Goal: Browse casually

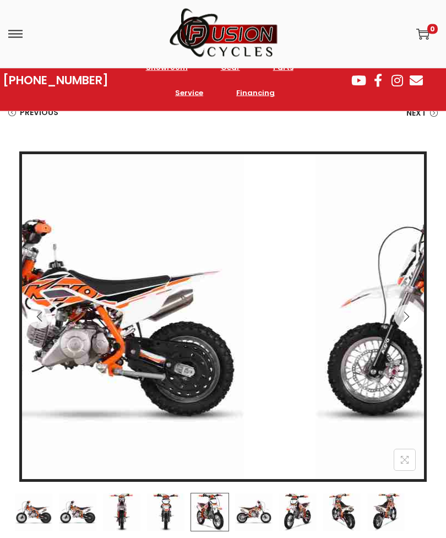
scroll to position [88, 0]
click at [217, 506] on img at bounding box center [209, 512] width 39 height 39
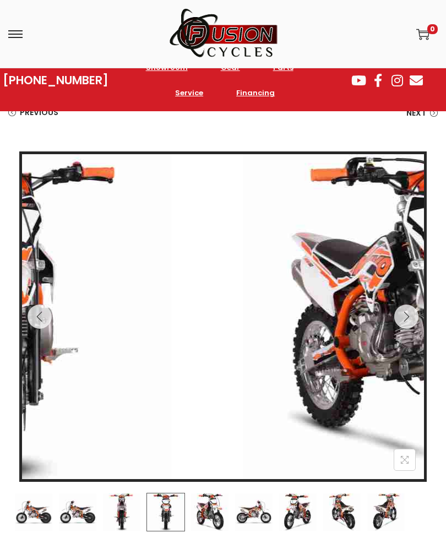
click at [167, 511] on img at bounding box center [165, 512] width 39 height 39
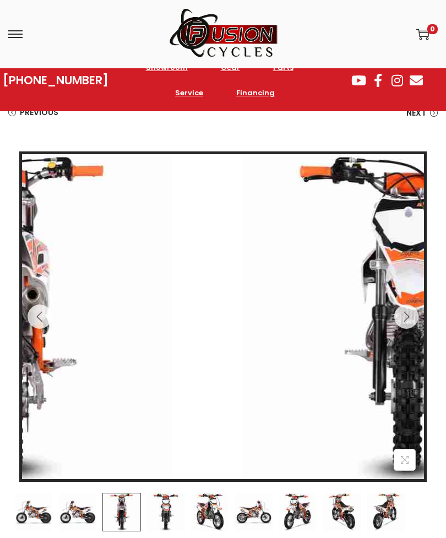
click at [133, 496] on img at bounding box center [121, 512] width 39 height 39
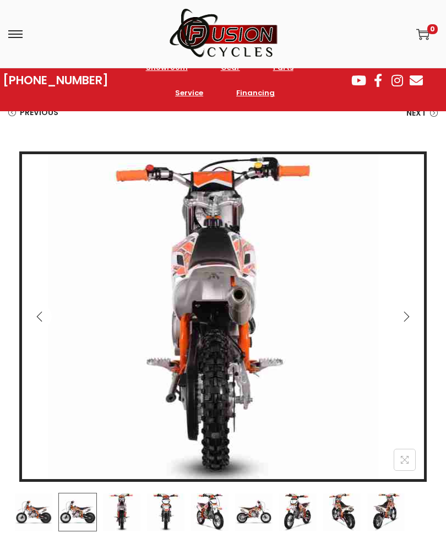
click at [83, 513] on img at bounding box center [77, 512] width 39 height 39
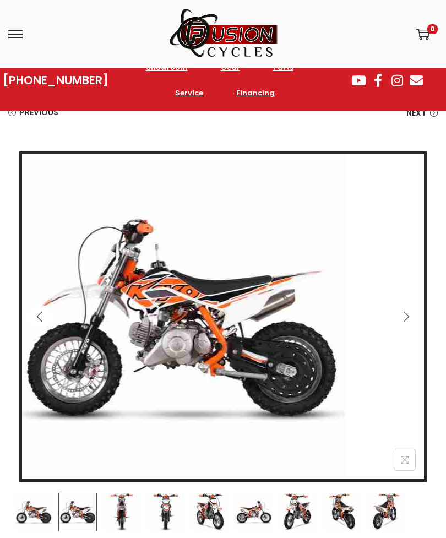
click at [81, 508] on img at bounding box center [77, 512] width 39 height 39
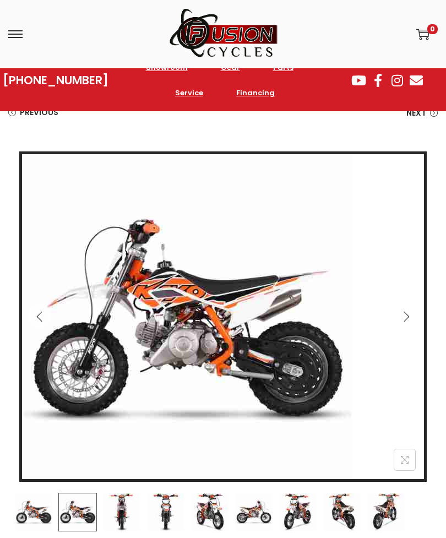
click at [40, 487] on div at bounding box center [223, 341] width 418 height 380
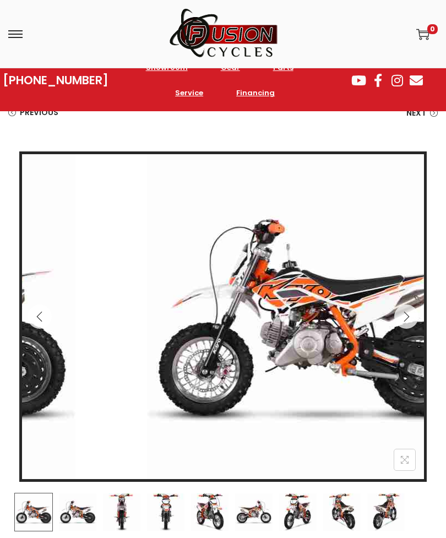
click at [36, 513] on img at bounding box center [33, 512] width 39 height 39
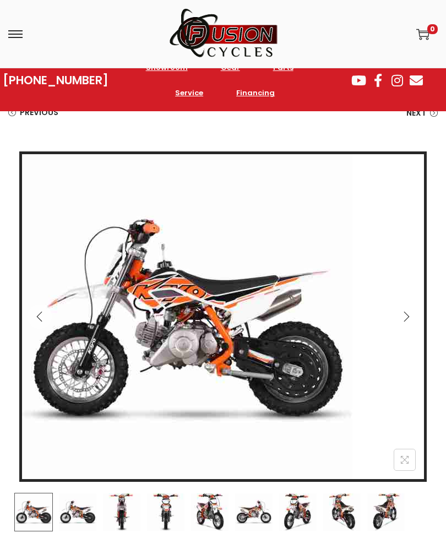
click at [291, 511] on img at bounding box center [297, 512] width 39 height 39
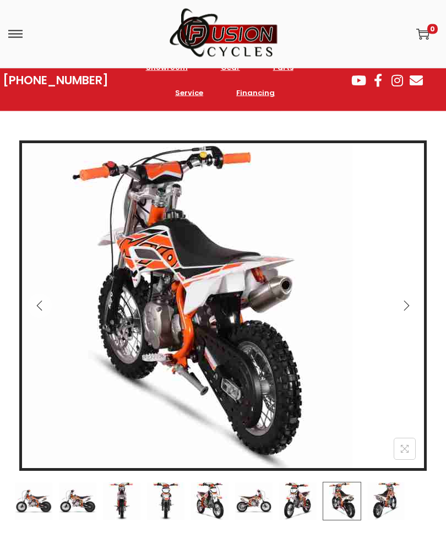
scroll to position [99, 0]
click at [410, 303] on icon "Next" at bounding box center [406, 305] width 11 height 11
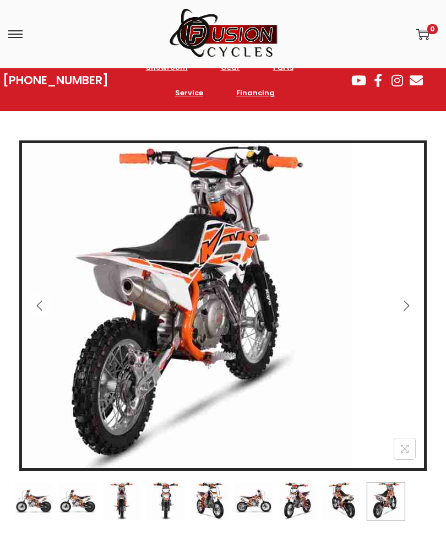
click at [408, 311] on button "Next" at bounding box center [406, 305] width 24 height 24
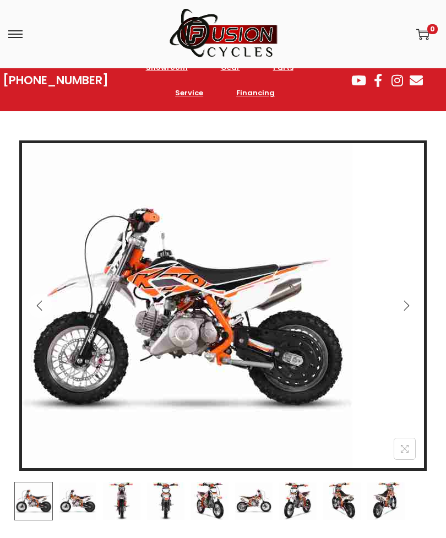
click at [407, 306] on icon "Next" at bounding box center [406, 305] width 11 height 11
click at [411, 304] on icon "Next" at bounding box center [406, 305] width 11 height 11
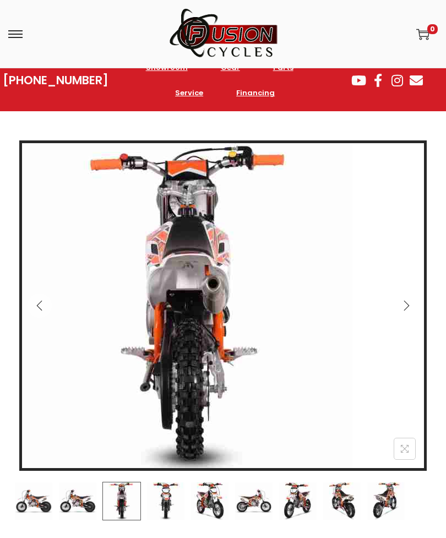
click at [409, 307] on icon "Next" at bounding box center [406, 305] width 11 height 11
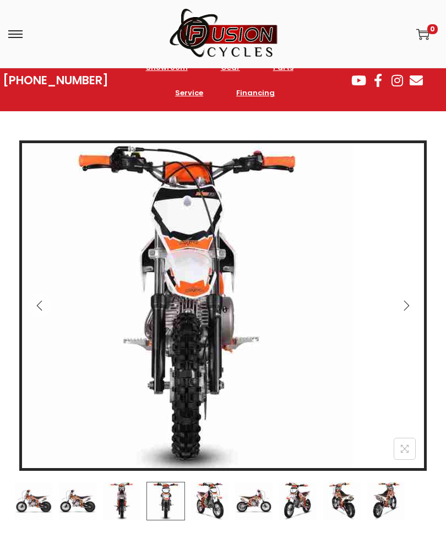
click at [410, 306] on icon "Next" at bounding box center [406, 305] width 11 height 11
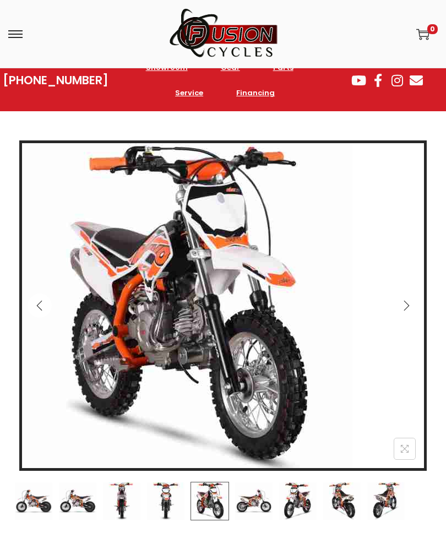
click at [408, 304] on icon "Next" at bounding box center [406, 306] width 6 height 10
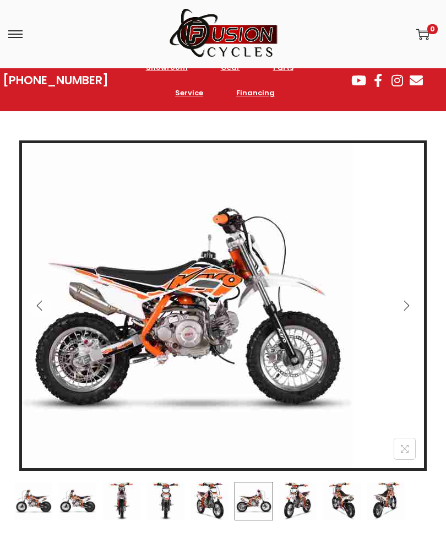
click at [407, 305] on icon "Next" at bounding box center [406, 305] width 11 height 11
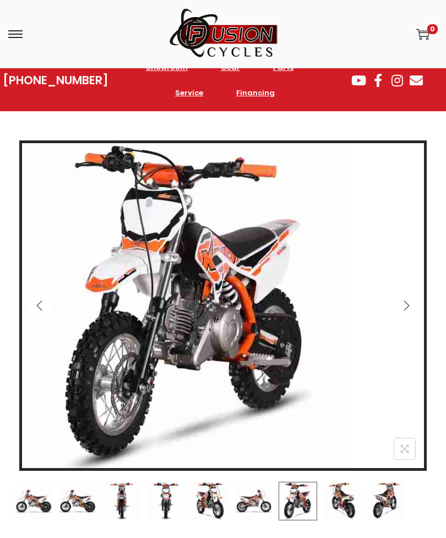
click at [407, 305] on icon "Next" at bounding box center [406, 305] width 11 height 11
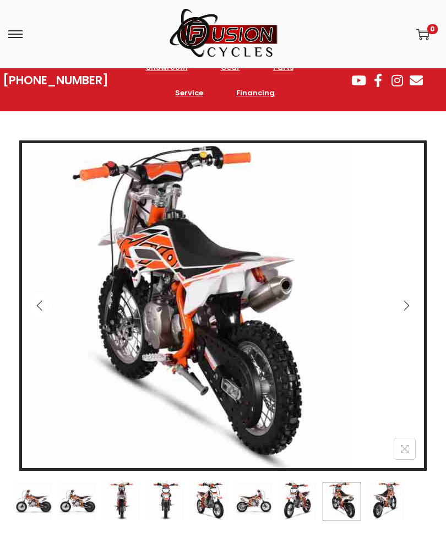
click at [408, 310] on icon "Next" at bounding box center [406, 305] width 11 height 11
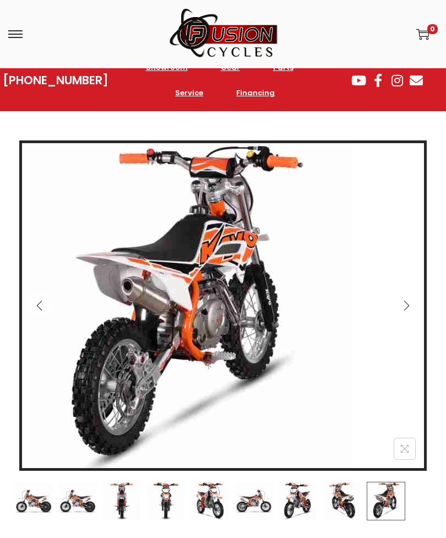
click at [411, 308] on icon "Next" at bounding box center [406, 305] width 11 height 11
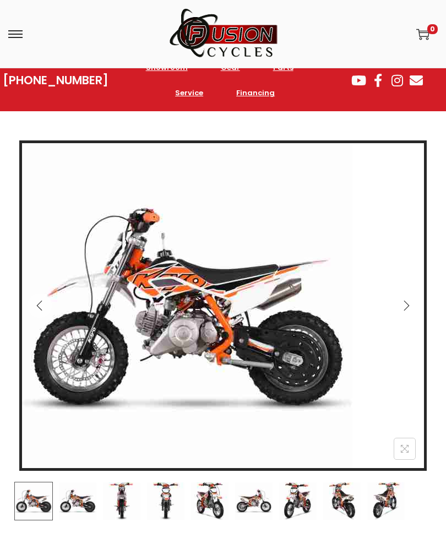
click at [247, 496] on img at bounding box center [253, 501] width 39 height 39
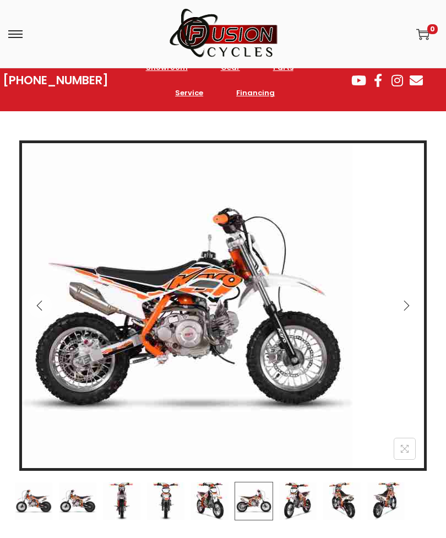
click at [384, 496] on img at bounding box center [386, 501] width 39 height 39
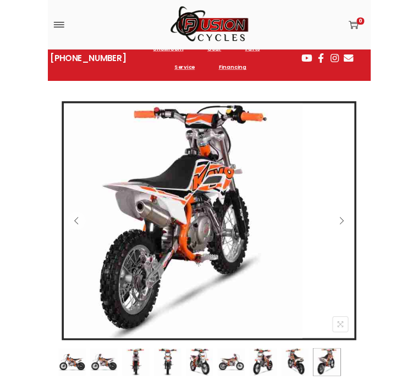
scroll to position [251, 0]
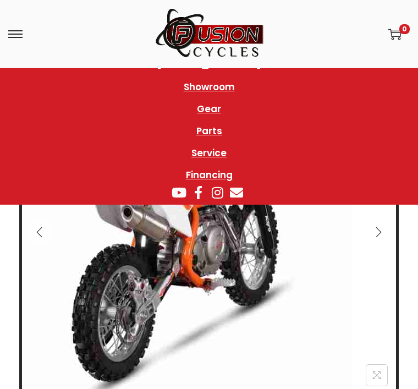
click at [382, 116] on div "Showroom Gear Parts Service Financing Showroom Gear Parts Service Financing" at bounding box center [209, 128] width 418 height 116
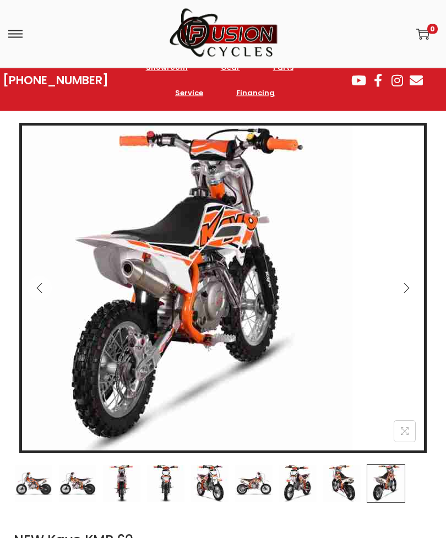
scroll to position [115, 0]
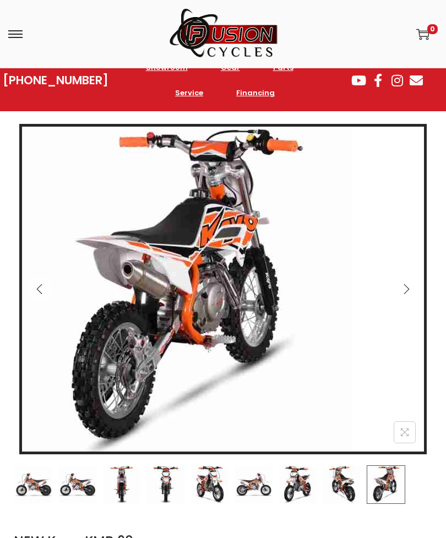
click at [92, 481] on img at bounding box center [77, 484] width 39 height 39
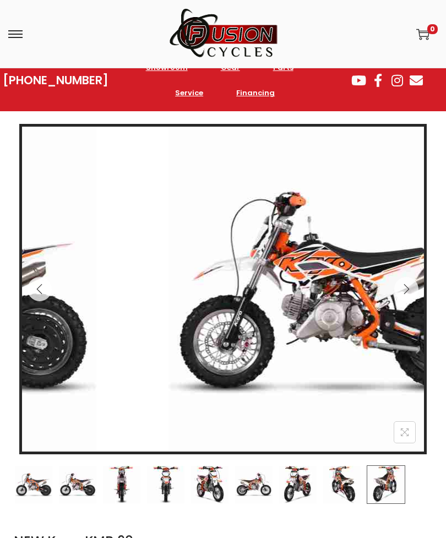
click at [400, 477] on img at bounding box center [386, 484] width 39 height 39
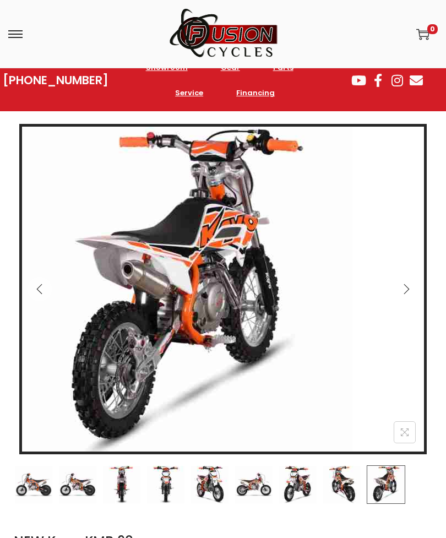
click at [267, 462] on div at bounding box center [223, 314] width 418 height 380
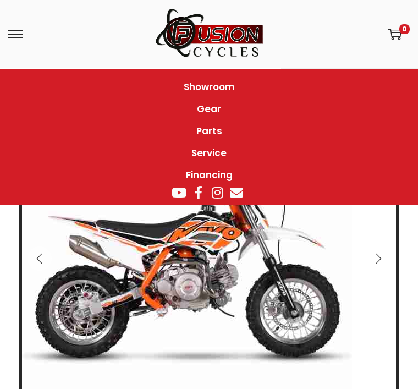
scroll to position [223, 0]
